Goal: Transaction & Acquisition: Book appointment/travel/reservation

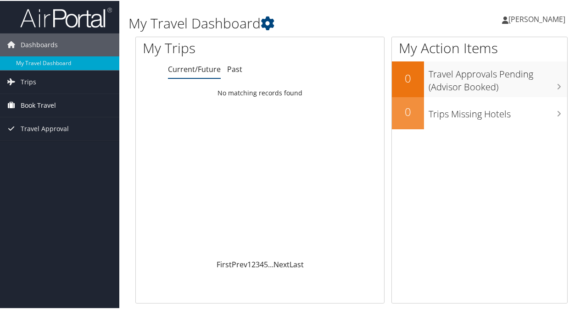
click at [46, 106] on span "Book Travel" at bounding box center [38, 104] width 35 height 23
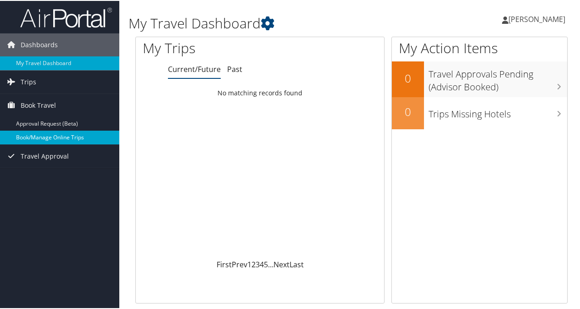
click at [52, 138] on link "Book/Manage Online Trips" at bounding box center [59, 137] width 119 height 14
click at [48, 134] on link "Book/Manage Online Trips" at bounding box center [59, 137] width 119 height 14
